Goal: Information Seeking & Learning: Learn about a topic

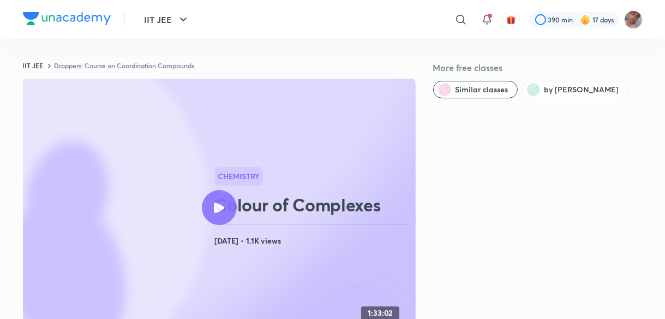
scroll to position [728, 0]
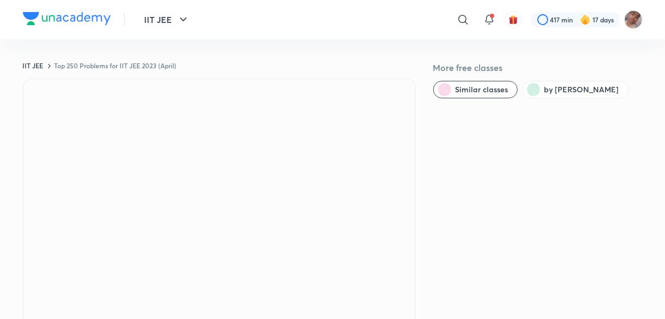
scroll to position [26, 0]
